Goal: Check status: Check status

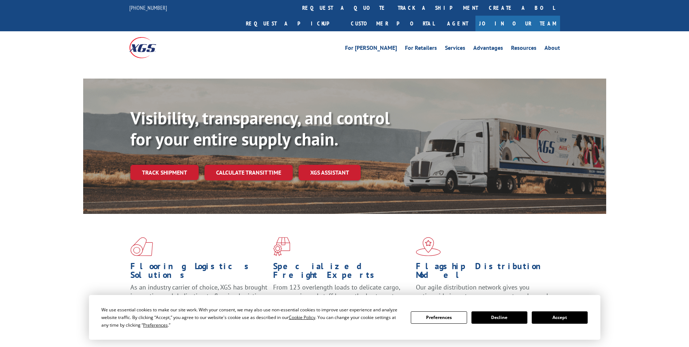
click at [170, 157] on div "Visibility, transparency, and control for your entire supply chain. Track shipm…" at bounding box center [368, 158] width 476 height 101
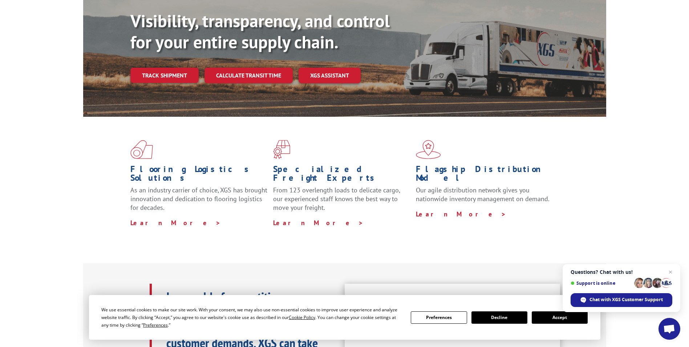
scroll to position [73, 0]
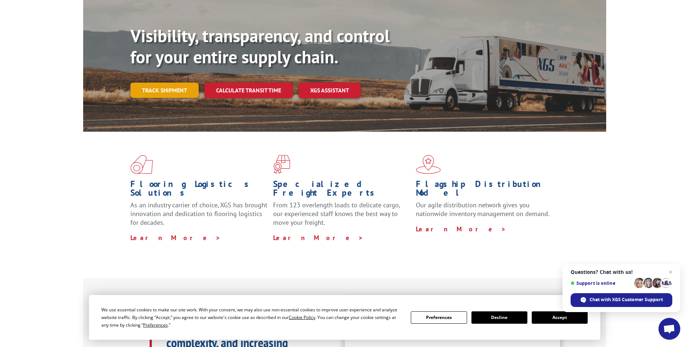
click at [172, 82] on link "Track shipment" at bounding box center [164, 89] width 68 height 15
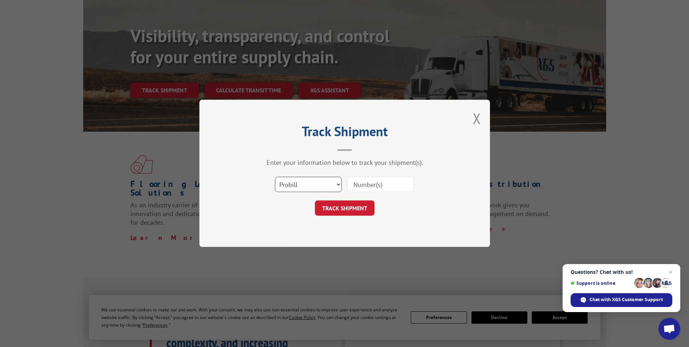
click at [318, 185] on select "Select category... Probill BOL PO" at bounding box center [308, 184] width 67 height 15
select select "bol"
click at [275, 177] on select "Select category... Probill BOL PO" at bounding box center [308, 184] width 67 height 15
click at [380, 186] on input at bounding box center [380, 184] width 67 height 15
type input "2835498"
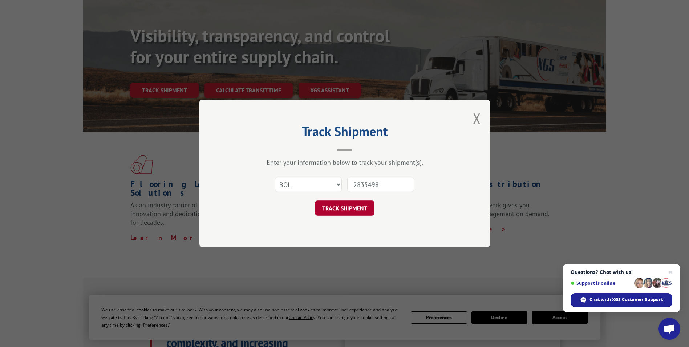
click at [347, 206] on button "TRACK SHIPMENT" at bounding box center [345, 208] width 60 height 15
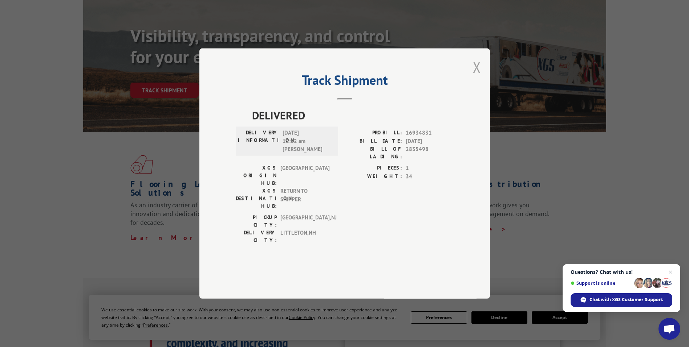
click at [478, 77] on button "Close modal" at bounding box center [477, 66] width 8 height 19
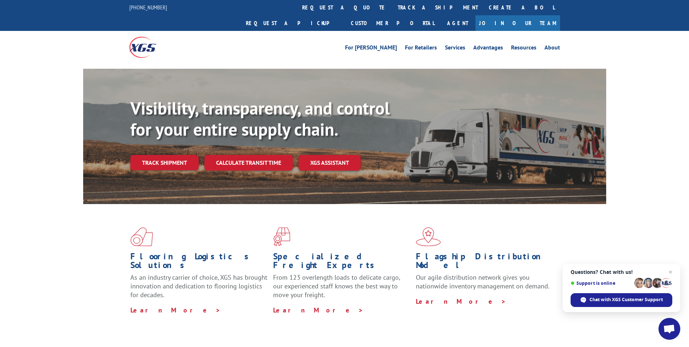
scroll to position [0, 0]
